Goal: Information Seeking & Learning: Learn about a topic

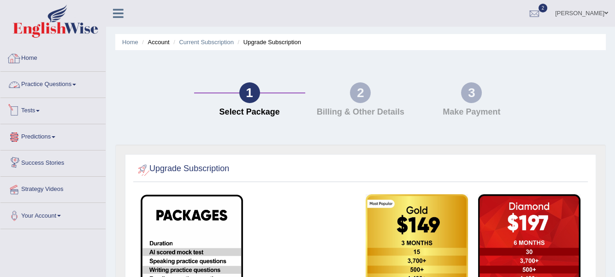
click at [26, 60] on link "Home" at bounding box center [52, 57] width 105 height 23
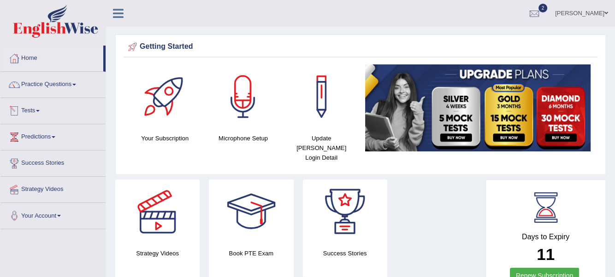
click at [41, 109] on link "Tests" at bounding box center [52, 109] width 105 height 23
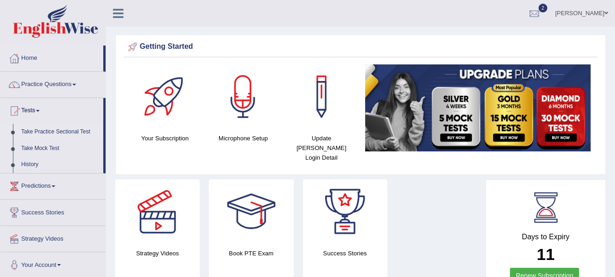
click at [36, 131] on link "Take Practice Sectional Test" at bounding box center [60, 132] width 86 height 17
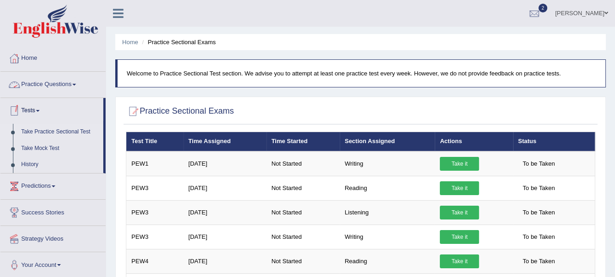
click at [76, 84] on span at bounding box center [74, 85] width 4 height 2
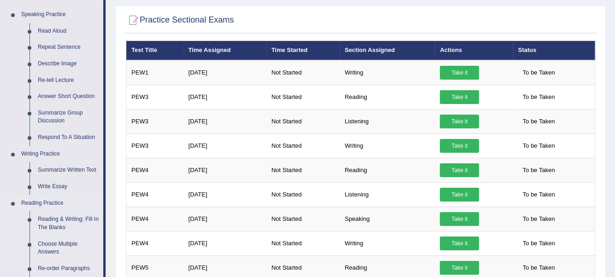
scroll to position [92, 0]
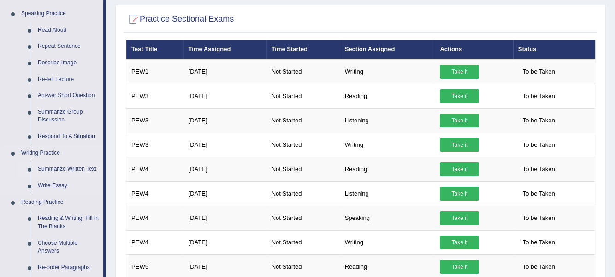
click at [57, 167] on link "Summarize Written Text" at bounding box center [69, 169] width 70 height 17
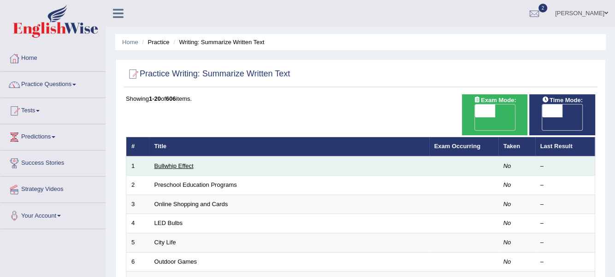
click at [181, 163] on link "Bullwhip Effect" at bounding box center [173, 166] width 39 height 7
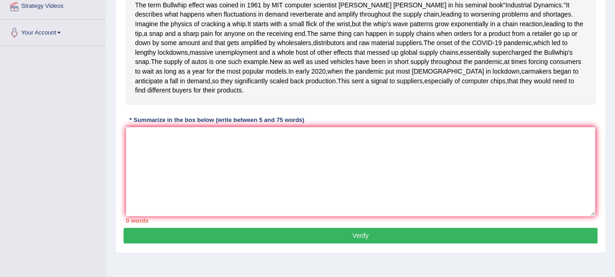
scroll to position [184, 0]
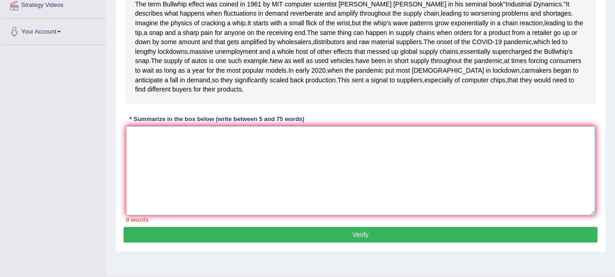
click at [235, 201] on textarea at bounding box center [360, 170] width 469 height 89
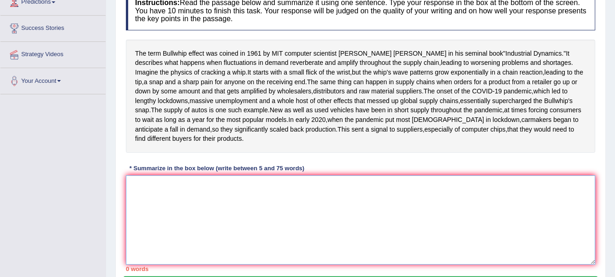
scroll to position [138, 0]
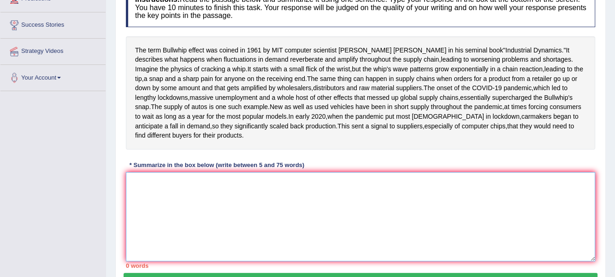
click at [203, 237] on textarea at bounding box center [360, 216] width 469 height 89
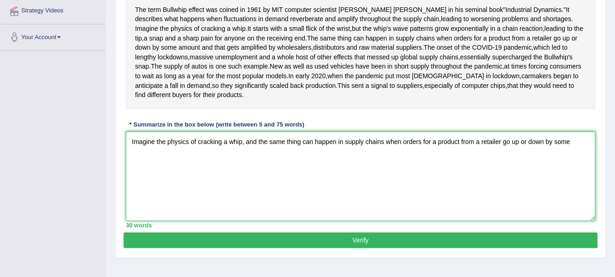
scroll to position [184, 0]
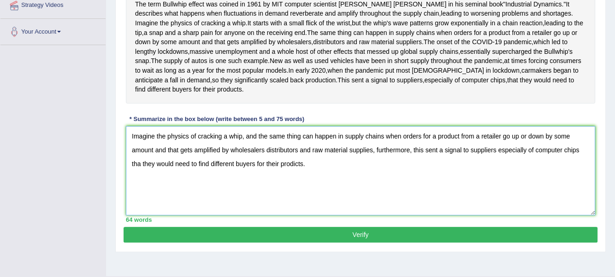
click at [141, 211] on textarea "Imagine the physics of cracking a whip, and the same thing can happen in supply…" at bounding box center [360, 170] width 469 height 89
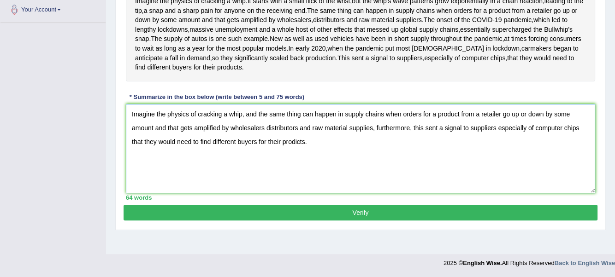
scroll to position [235, 0]
type textarea "Imagine the physics of cracking a whip, and the same thing can happen in supply…"
click at [333, 221] on button "Verify" at bounding box center [360, 213] width 474 height 16
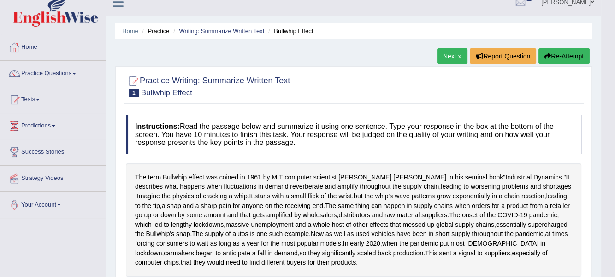
scroll to position [0, 0]
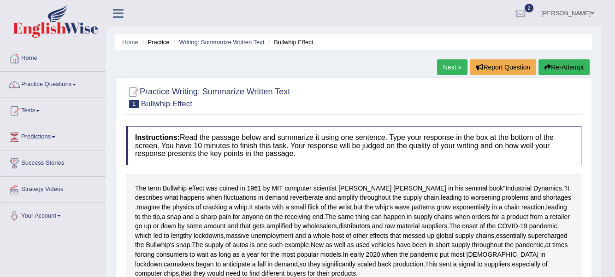
click at [453, 68] on link "Next »" at bounding box center [452, 67] width 30 height 16
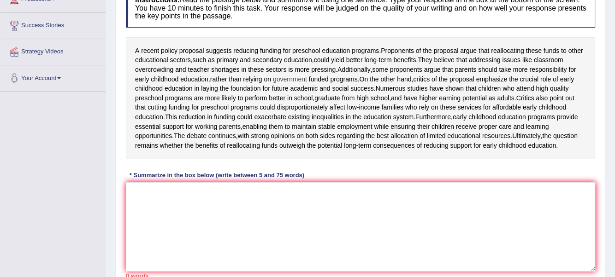
scroll to position [138, 0]
click at [165, 234] on textarea at bounding box center [360, 226] width 469 height 89
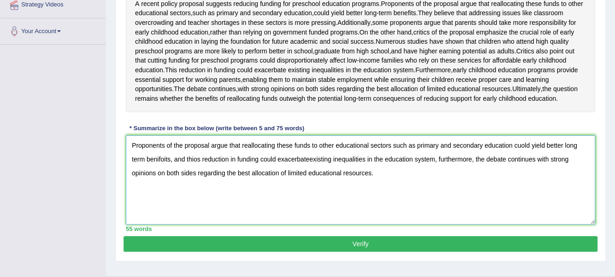
scroll to position [184, 0]
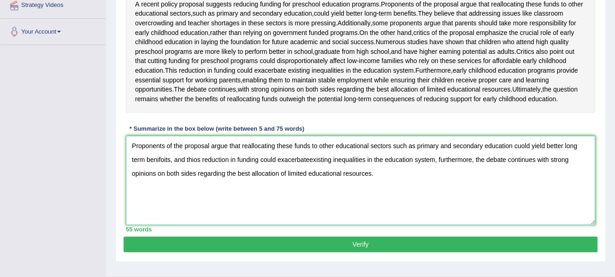
click at [524, 183] on textarea "Proponents of the proposal argue that reallocating these funds to other educati…" at bounding box center [360, 180] width 469 height 89
click at [163, 199] on textarea "Proponents of the proposal argue that reallocating these funds to other educati…" at bounding box center [360, 180] width 469 height 89
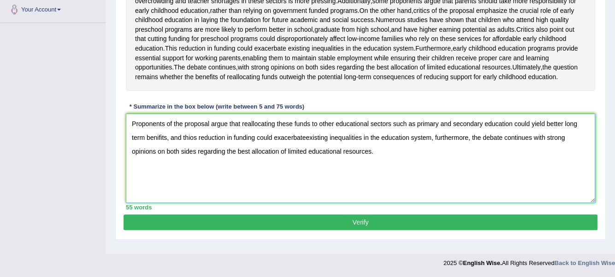
scroll to position [230, 0]
click at [193, 151] on textarea "Proponents of the proposal argue that reallocating these funds to other educati…" at bounding box center [360, 158] width 469 height 89
click at [302, 151] on textarea "Proponents of the proposal argue that reallocating these funds to other educati…" at bounding box center [360, 158] width 469 height 89
type textarea "Proponents of the proposal argue that reallocating these funds to other educati…"
click at [358, 230] on button "Verify" at bounding box center [360, 223] width 474 height 16
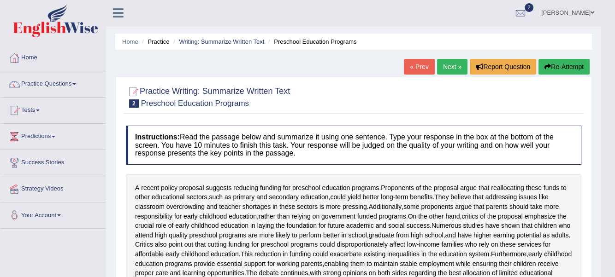
scroll to position [0, 0]
click at [452, 68] on link "Next »" at bounding box center [452, 67] width 30 height 16
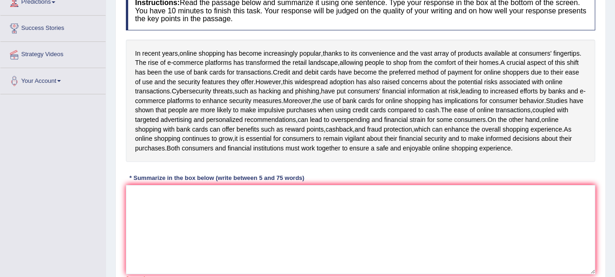
scroll to position [138, 0]
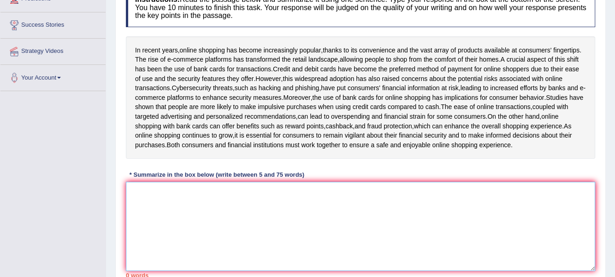
click at [180, 220] on textarea at bounding box center [360, 226] width 469 height 89
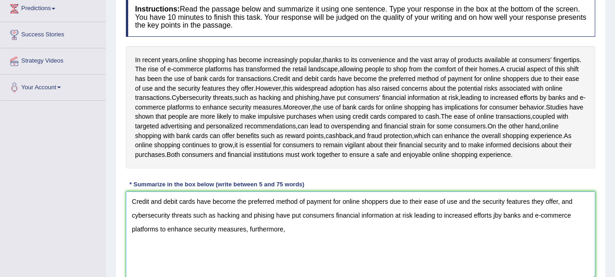
scroll to position [124, 0]
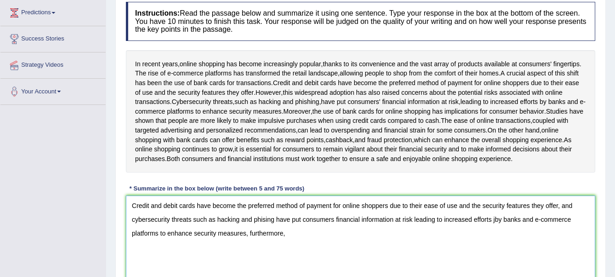
drag, startPoint x: 285, startPoint y: 255, endPoint x: 131, endPoint y: 239, distance: 154.2
click at [131, 239] on textarea "Credit and debit cards have become the preferred method of payment for online s…" at bounding box center [360, 240] width 469 height 89
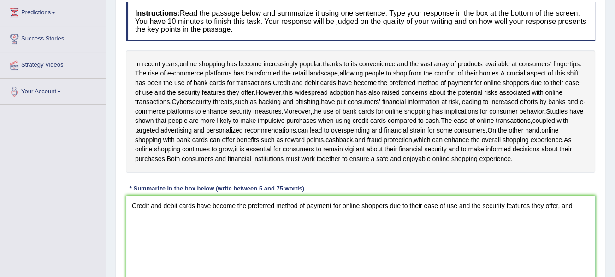
click at [135, 223] on textarea "Credit and debit cards have become the preferred method of payment for online s…" at bounding box center [360, 240] width 469 height 89
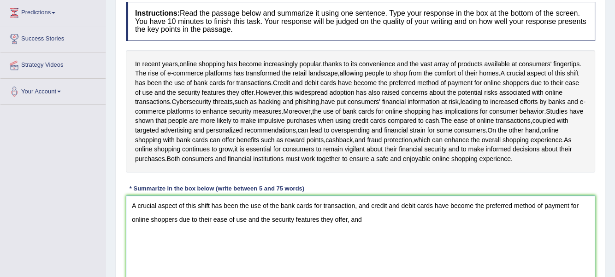
drag, startPoint x: 364, startPoint y: 238, endPoint x: 349, endPoint y: 238, distance: 14.7
click at [349, 238] on textarea "A crucial aspect of this shift has been the use of the bank cards for transacti…" at bounding box center [360, 240] width 469 height 89
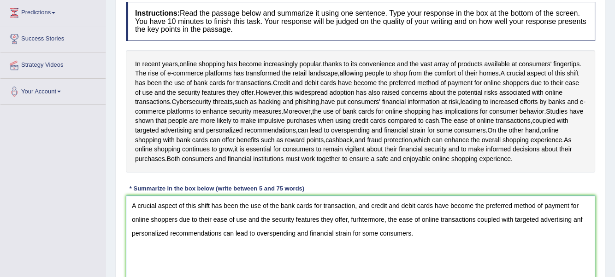
click at [365, 238] on textarea "A crucial aspect of this shift has been the use of the bank cards for transacti…" at bounding box center [360, 240] width 469 height 89
click at [585, 238] on textarea "A crucial aspect of this shift has been the use of the bank cards for transacti…" at bounding box center [360, 240] width 469 height 89
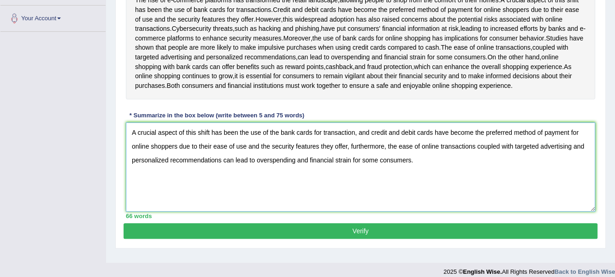
scroll to position [217, 0]
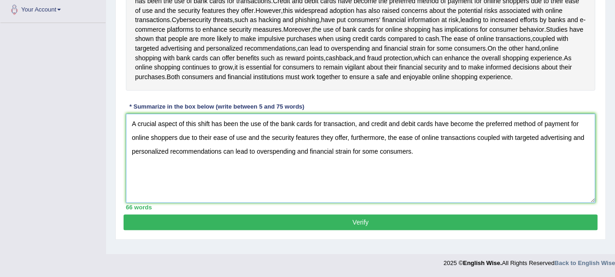
type textarea "A crucial aspect of this shift has been the use of the bank cards for transacti…"
click at [376, 230] on button "Verify" at bounding box center [360, 223] width 474 height 16
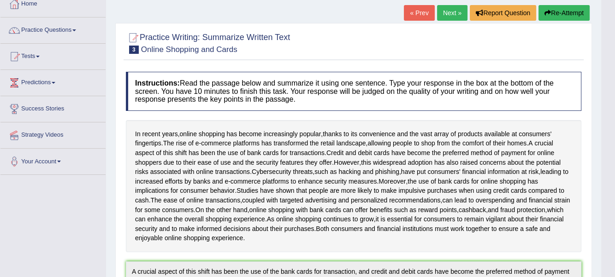
scroll to position [42, 0]
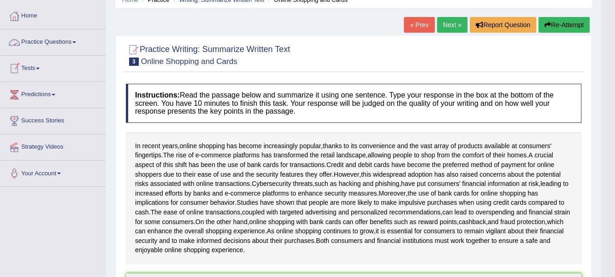
click at [75, 42] on link "Practice Questions" at bounding box center [52, 40] width 105 height 23
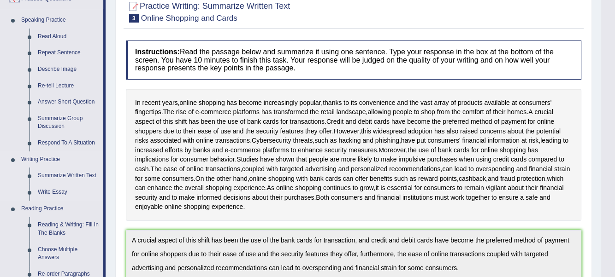
scroll to position [88, 0]
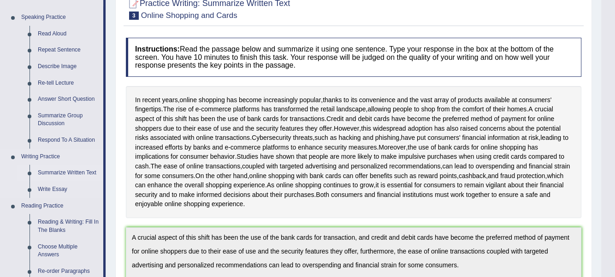
click at [65, 172] on link "Summarize Written Text" at bounding box center [69, 173] width 70 height 17
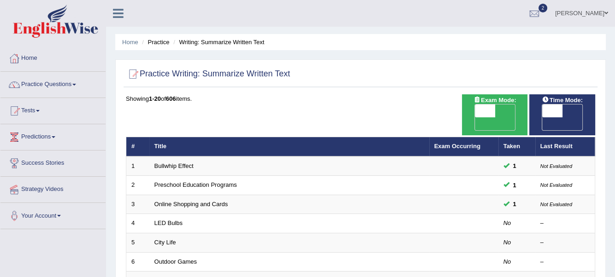
click at [76, 82] on link "Practice Questions" at bounding box center [52, 83] width 105 height 23
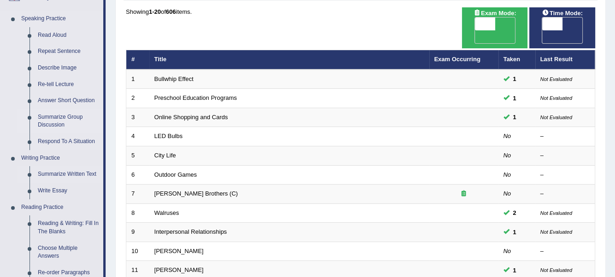
scroll to position [92, 0]
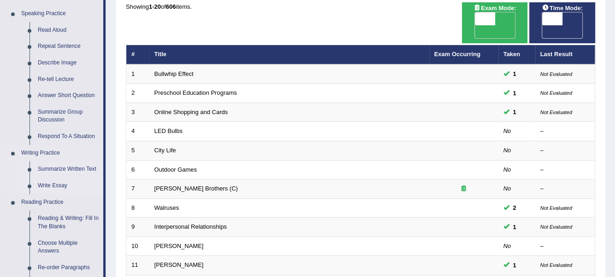
click at [51, 185] on link "Write Essay" at bounding box center [69, 186] width 70 height 17
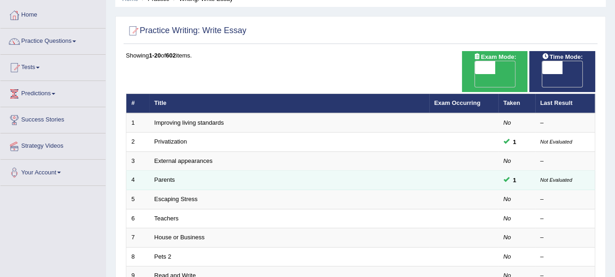
scroll to position [46, 0]
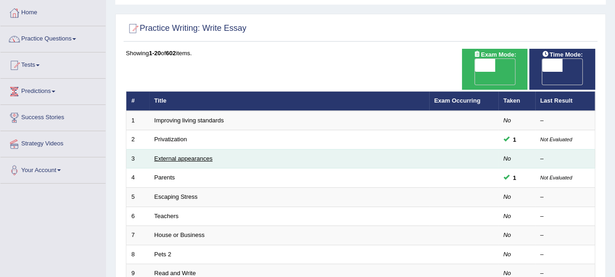
click at [171, 155] on link "External appearances" at bounding box center [183, 158] width 58 height 7
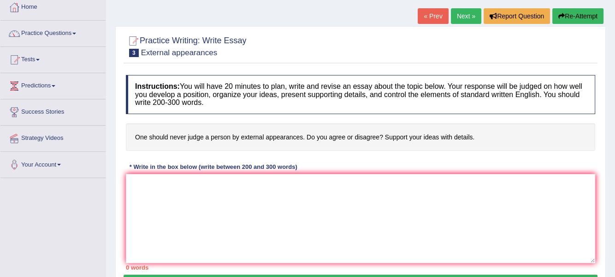
scroll to position [46, 0]
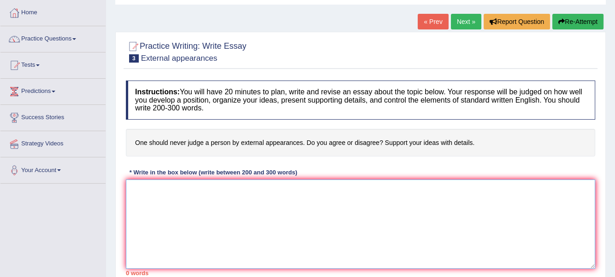
click at [145, 192] on textarea at bounding box center [360, 224] width 469 height 89
click at [153, 199] on textarea at bounding box center [360, 224] width 469 height 89
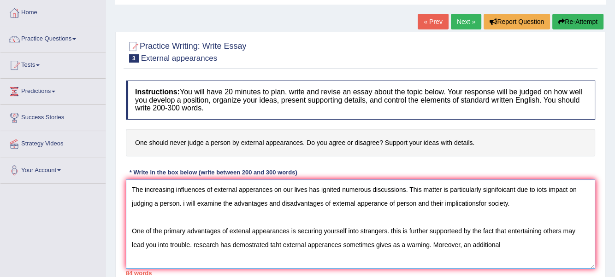
drag, startPoint x: 231, startPoint y: 212, endPoint x: 185, endPoint y: 217, distance: 45.8
click at [185, 217] on textarea "The increasing influences of external apperances on our lives has ignited numer…" at bounding box center [360, 224] width 469 height 89
click at [488, 245] on textarea "The increasing influences of external apperances on our lives has ignited numer…" at bounding box center [360, 224] width 469 height 89
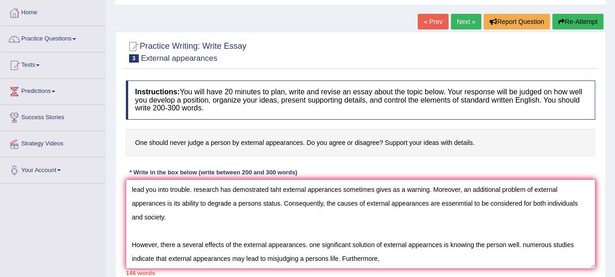
scroll to position [63, 0]
click at [392, 248] on textarea "The increasing influences of external apperances on our lives has ignited numer…" at bounding box center [360, 224] width 469 height 89
click at [303, 245] on textarea "The increasing influences of external apperances on our lives has ignited numer…" at bounding box center [360, 224] width 469 height 89
click at [376, 246] on textarea "The increasing influences of external apperances on our lives has ignited numer…" at bounding box center [360, 224] width 469 height 89
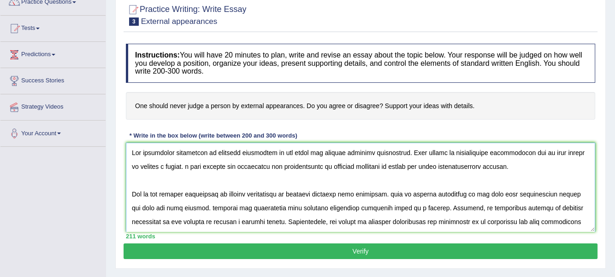
scroll to position [92, 0]
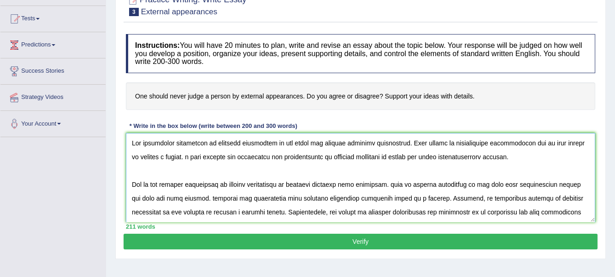
click at [501, 143] on textarea at bounding box center [360, 177] width 469 height 89
click at [538, 144] on textarea at bounding box center [360, 177] width 469 height 89
click at [185, 156] on textarea at bounding box center [360, 177] width 469 height 89
click at [372, 157] on textarea at bounding box center [360, 177] width 469 height 89
click at [391, 157] on textarea at bounding box center [360, 177] width 469 height 89
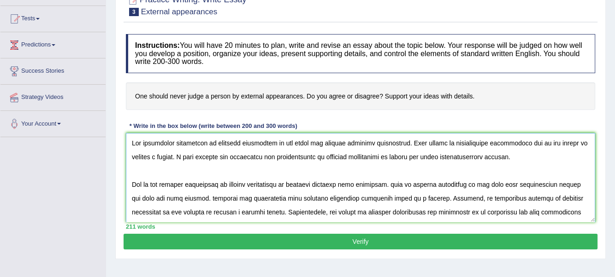
click at [485, 156] on textarea at bounding box center [360, 177] width 469 height 89
click at [393, 182] on textarea at bounding box center [360, 177] width 469 height 89
click at [461, 183] on textarea at bounding box center [360, 177] width 469 height 89
click at [197, 200] on textarea at bounding box center [360, 177] width 469 height 89
drag, startPoint x: 218, startPoint y: 198, endPoint x: 209, endPoint y: 202, distance: 10.1
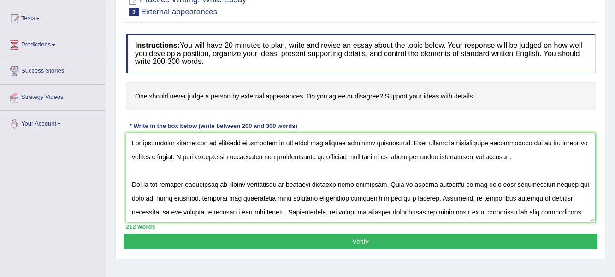
click at [211, 201] on textarea at bounding box center [360, 177] width 469 height 89
click at [196, 197] on textarea at bounding box center [360, 177] width 469 height 89
click at [281, 198] on textarea at bounding box center [360, 177] width 469 height 89
click at [324, 199] on textarea at bounding box center [360, 177] width 469 height 89
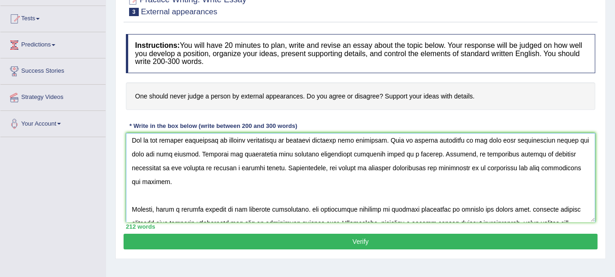
scroll to position [46, 0]
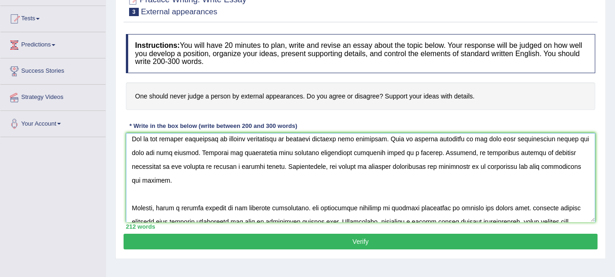
click at [147, 166] on textarea at bounding box center [360, 177] width 469 height 89
click at [466, 166] on textarea at bounding box center [360, 177] width 469 height 89
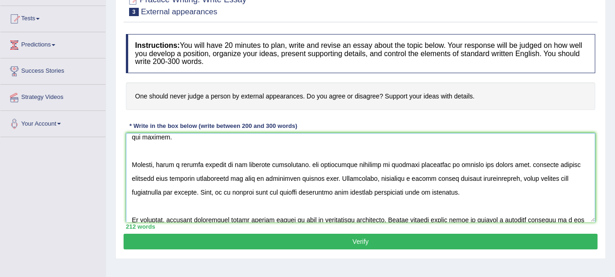
scroll to position [92, 0]
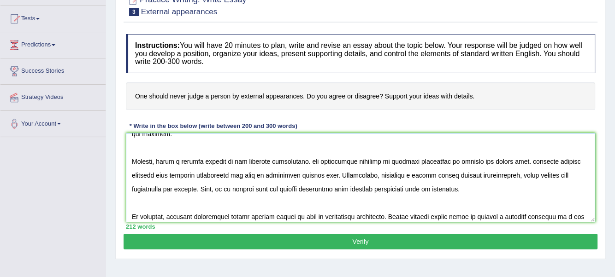
click at [526, 160] on textarea at bounding box center [360, 177] width 469 height 89
click at [311, 161] on textarea at bounding box center [360, 177] width 469 height 89
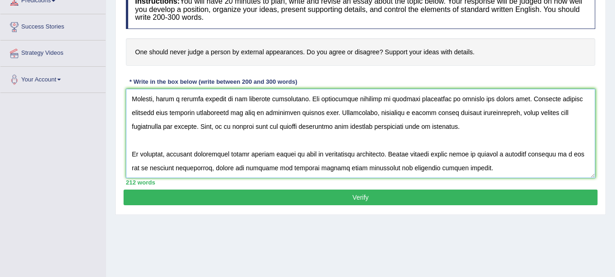
scroll to position [138, 0]
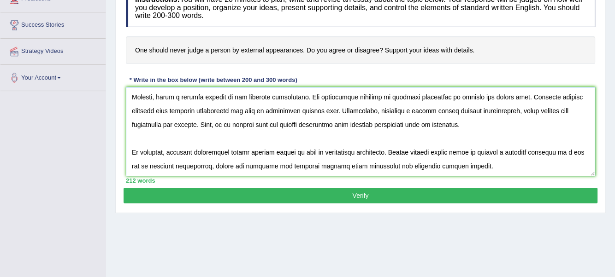
click at [580, 138] on textarea at bounding box center [360, 131] width 469 height 89
type textarea "The increasing influences of external apperances on our lives has ignited numer…"
click at [368, 192] on button "Verify" at bounding box center [360, 196] width 474 height 16
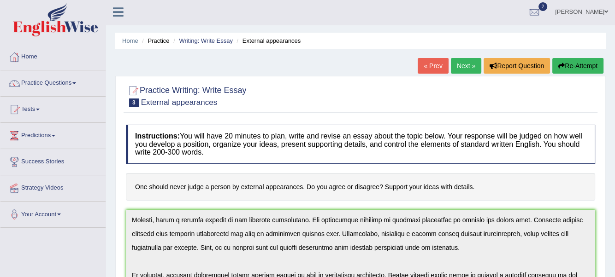
scroll to position [0, 0]
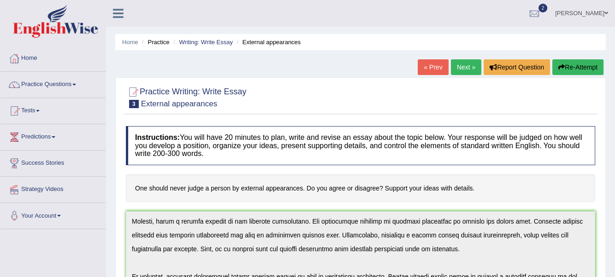
click at [40, 110] on span at bounding box center [38, 111] width 4 height 2
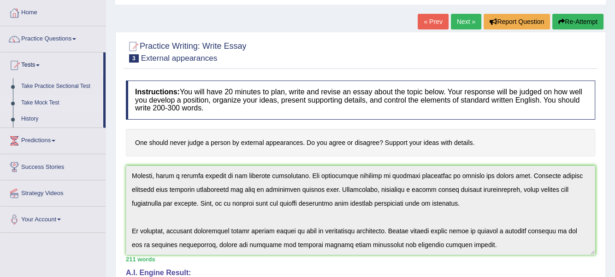
scroll to position [46, 0]
click at [75, 38] on span at bounding box center [74, 39] width 4 height 2
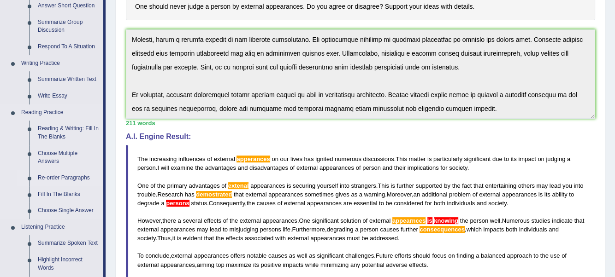
scroll to position [184, 0]
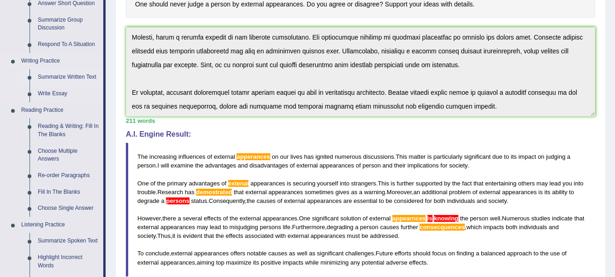
click at [75, 74] on link "Summarize Written Text" at bounding box center [69, 77] width 70 height 17
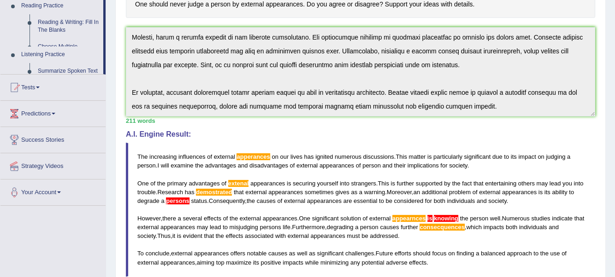
scroll to position [196, 0]
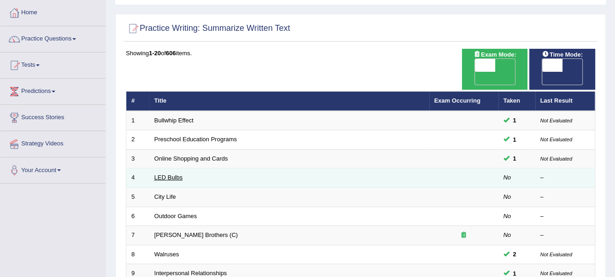
click at [170, 169] on td "LED Bulbs" at bounding box center [289, 178] width 280 height 19
click at [166, 174] on link "LED Bulbs" at bounding box center [168, 177] width 28 height 7
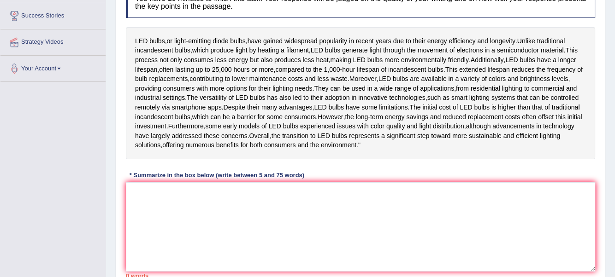
scroll to position [150, 0]
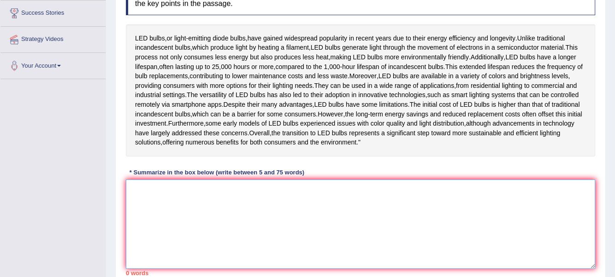
click at [151, 221] on textarea at bounding box center [360, 224] width 469 height 89
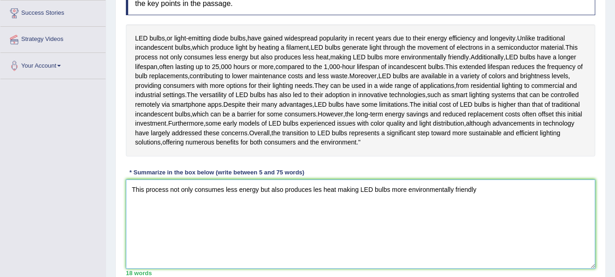
click at [489, 221] on textarea "This process not only consumes less energy but also produces les heat making LE…" at bounding box center [360, 224] width 469 height 89
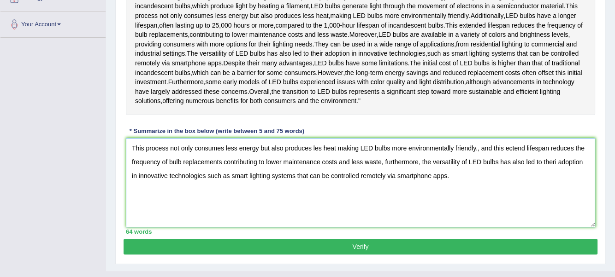
scroll to position [189, 0]
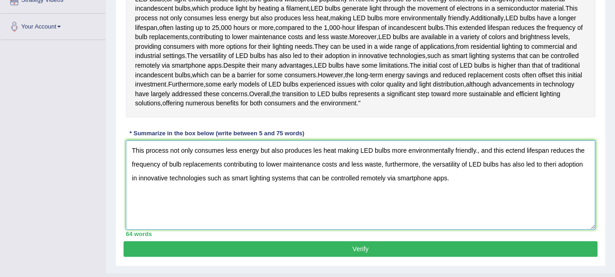
click at [322, 179] on textarea "This process not only consumes less energy but also produces les heat making LE…" at bounding box center [360, 185] width 469 height 89
click at [480, 178] on textarea "This process not only consumes less energy but also produces less heat making L…" at bounding box center [360, 185] width 469 height 89
click at [513, 179] on textarea "This process not only consumes less energy but also produces less heat making L…" at bounding box center [360, 185] width 469 height 89
drag, startPoint x: 526, startPoint y: 179, endPoint x: 522, endPoint y: 187, distance: 8.5
click at [525, 180] on textarea "This process not only consumes less energy but also produces less heat making L…" at bounding box center [360, 185] width 469 height 89
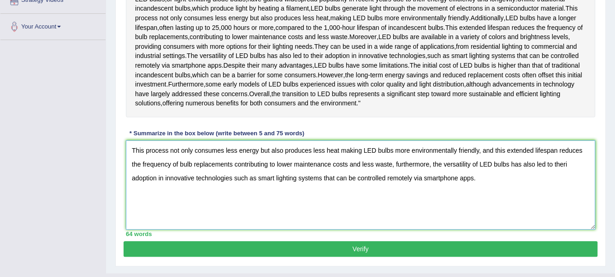
click at [568, 193] on textarea "This process not only consumes less energy but also produces less heat making L…" at bounding box center [360, 185] width 469 height 89
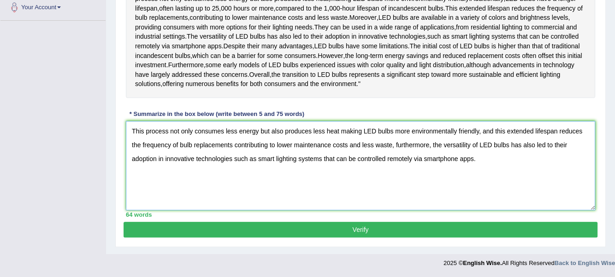
type textarea "This process not only consumes less energy but also produces less heat making L…"
click at [381, 227] on button "Verify" at bounding box center [360, 230] width 474 height 16
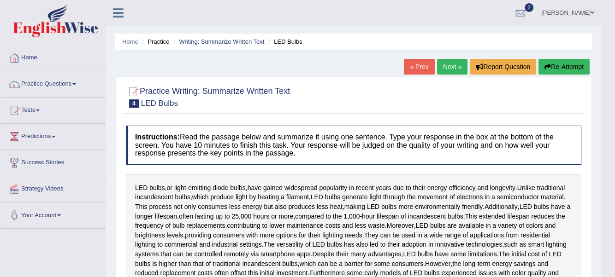
scroll to position [0, 0]
click at [76, 84] on span at bounding box center [74, 85] width 4 height 2
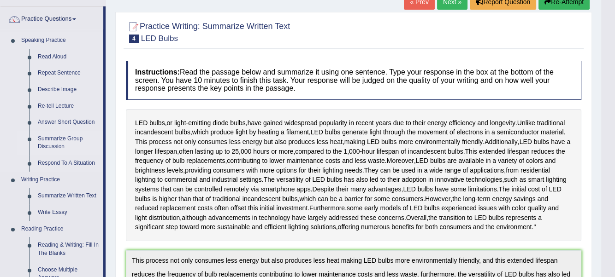
scroll to position [92, 0]
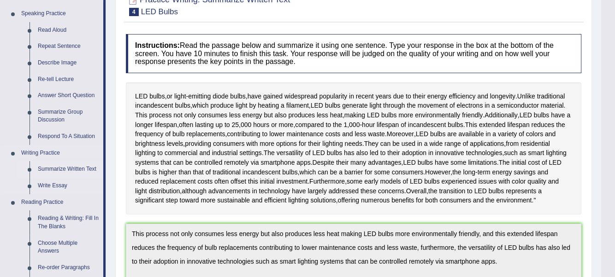
click at [67, 170] on link "Summarize Written Text" at bounding box center [69, 169] width 70 height 17
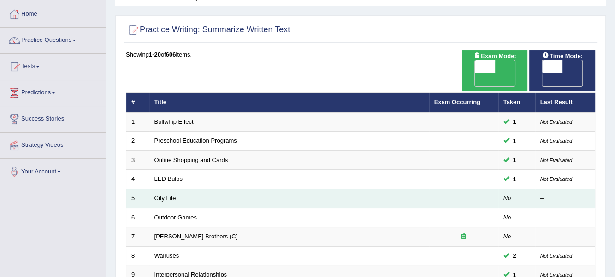
scroll to position [46, 0]
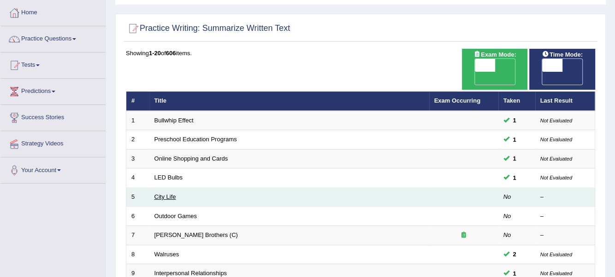
click at [166, 194] on link "City Life" at bounding box center [165, 197] width 22 height 7
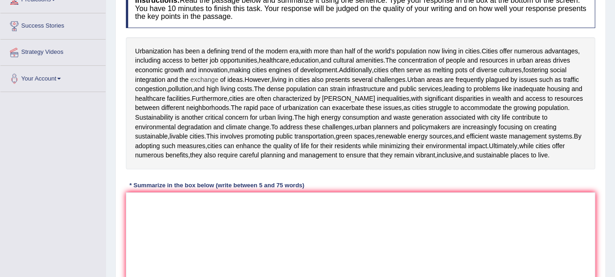
scroll to position [138, 0]
click at [141, 198] on textarea at bounding box center [360, 236] width 469 height 89
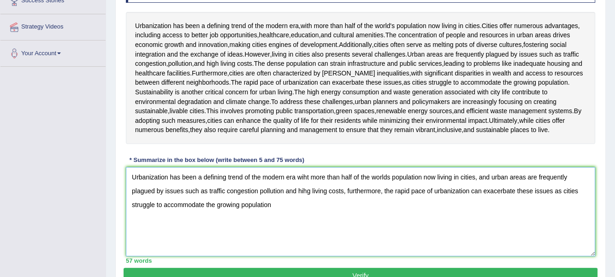
scroll to position [161, 0]
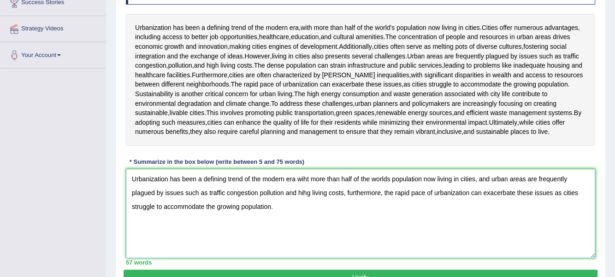
click at [310, 179] on textarea "Urbanization has been a defining trend of the modern era wiht more than half of…" at bounding box center [360, 213] width 469 height 89
click at [307, 193] on textarea "Urbanization has been a defining trend of the modern era with more than half of…" at bounding box center [360, 213] width 469 height 89
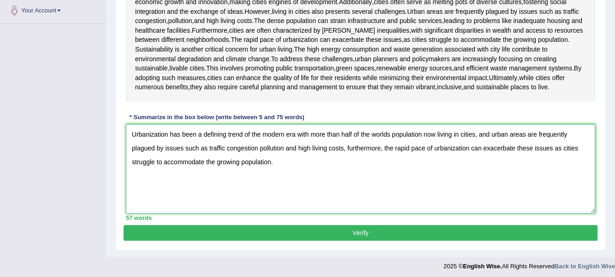
scroll to position [207, 0]
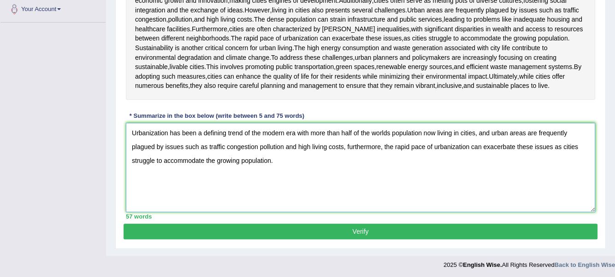
type textarea "Urbanization has been a defining trend of the modern era with more than half of…"
click at [347, 229] on button "Verify" at bounding box center [360, 232] width 474 height 16
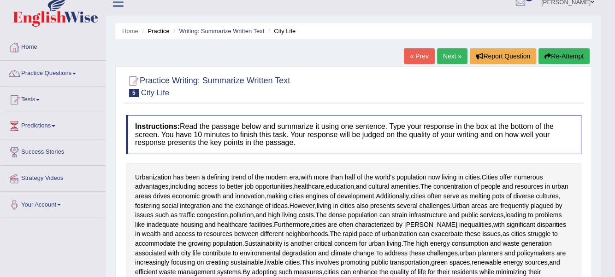
scroll to position [0, 0]
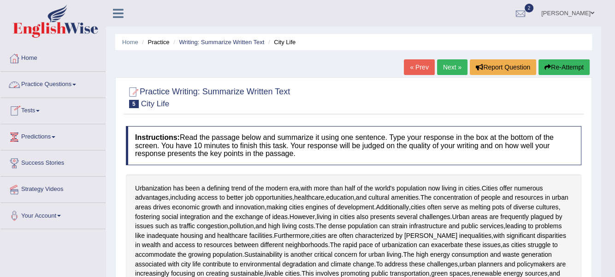
click at [76, 85] on link "Practice Questions" at bounding box center [52, 83] width 105 height 23
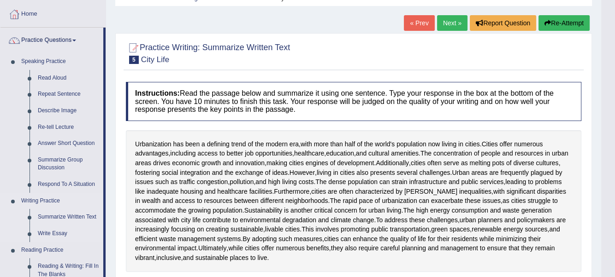
scroll to position [46, 0]
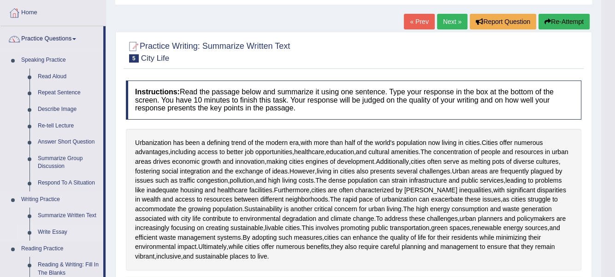
click at [55, 231] on link "Write Essay" at bounding box center [69, 232] width 70 height 17
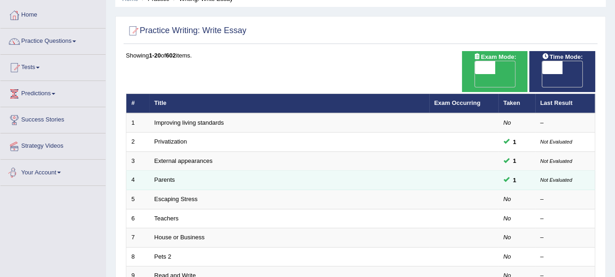
scroll to position [46, 0]
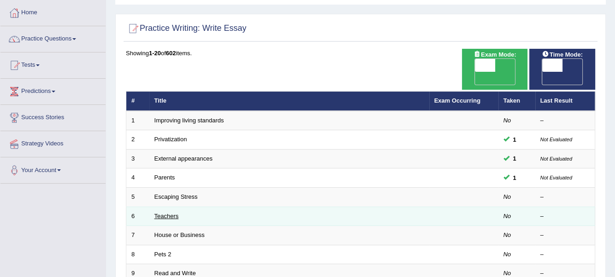
click at [165, 213] on link "Teachers" at bounding box center [166, 216] width 24 height 7
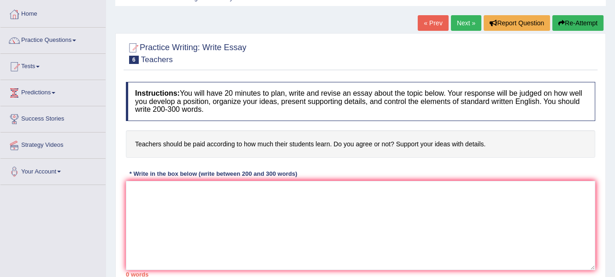
scroll to position [46, 0]
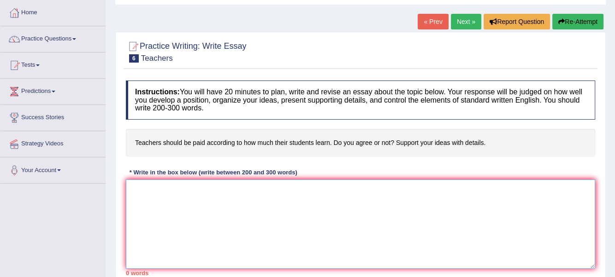
click at [146, 195] on textarea at bounding box center [360, 224] width 469 height 89
